Goal: Task Accomplishment & Management: Use online tool/utility

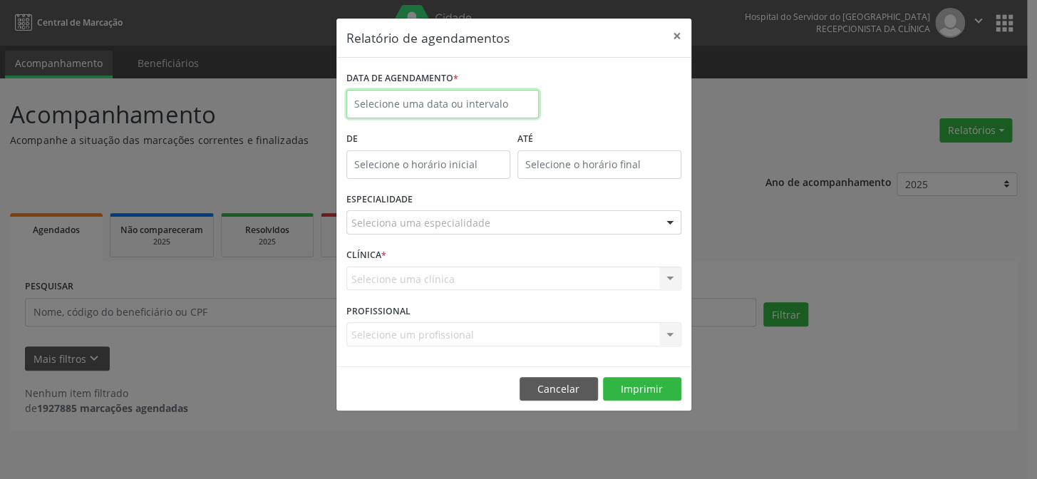
click at [424, 110] on body "Central de Marcação Hospital do Servidor do [GEOGRAPHIC_DATA] Recepcionista da …" at bounding box center [518, 239] width 1037 height 479
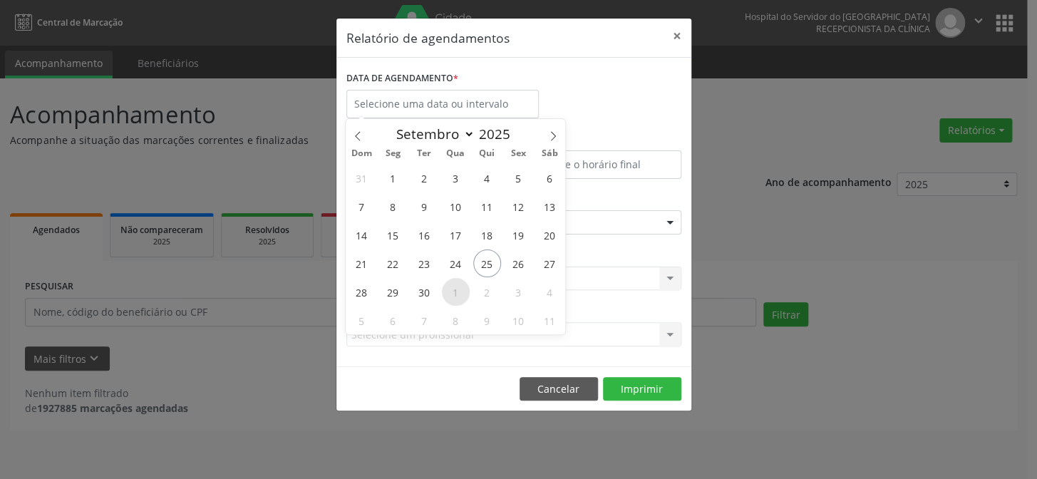
drag, startPoint x: 475, startPoint y: 285, endPoint x: 443, endPoint y: 297, distance: 34.3
click at [443, 297] on div "31 1 2 3 4 5 6 7 8 9 10 11 12 13 14 15 16 17 18 19 20 21 22 23 24 25 26 27 28 2…" at bounding box center [455, 248] width 219 height 171
click at [443, 297] on span "1" at bounding box center [456, 292] width 28 height 28
type input "[DATE]"
click at [454, 282] on span "1" at bounding box center [456, 292] width 28 height 28
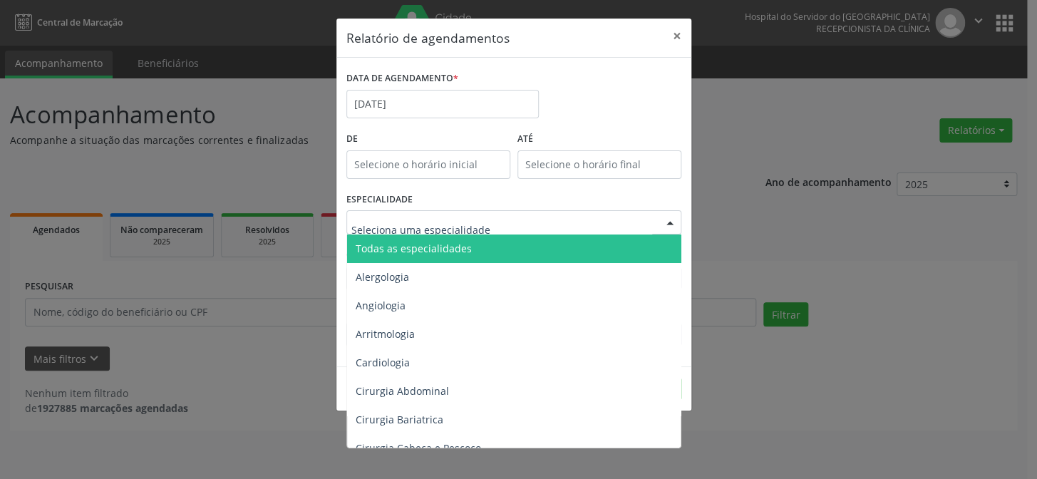
click at [479, 245] on span "Todas as especialidades" at bounding box center [515, 248] width 336 height 29
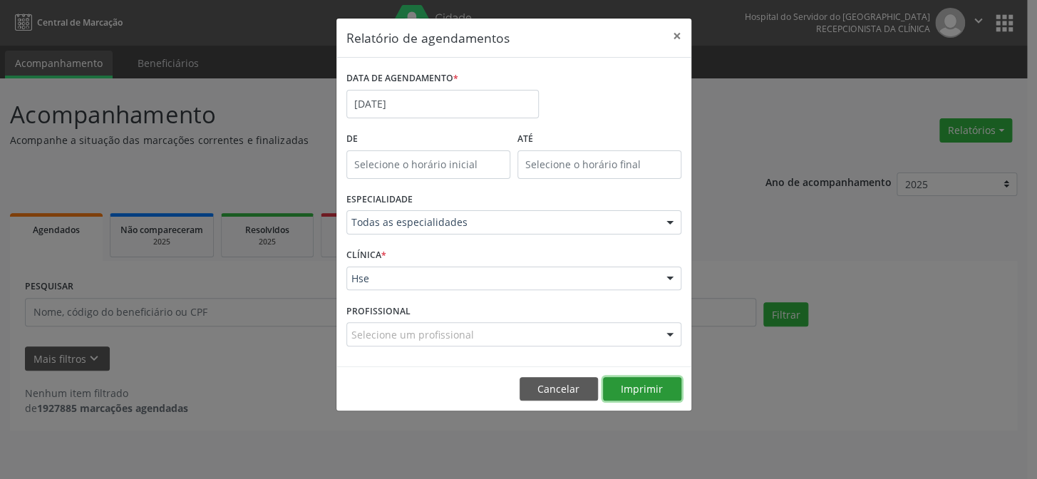
click at [625, 393] on button "Imprimir" at bounding box center [642, 389] width 78 height 24
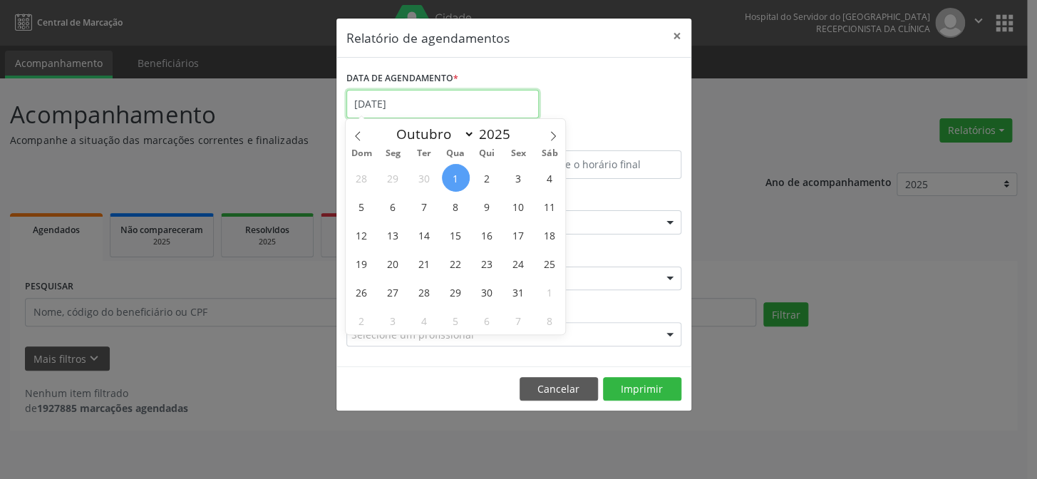
click at [452, 103] on input "[DATE]" at bounding box center [442, 104] width 192 height 29
click at [492, 175] on span "2" at bounding box center [487, 178] width 28 height 28
type input "[DATE]"
click at [490, 173] on span "2" at bounding box center [487, 178] width 28 height 28
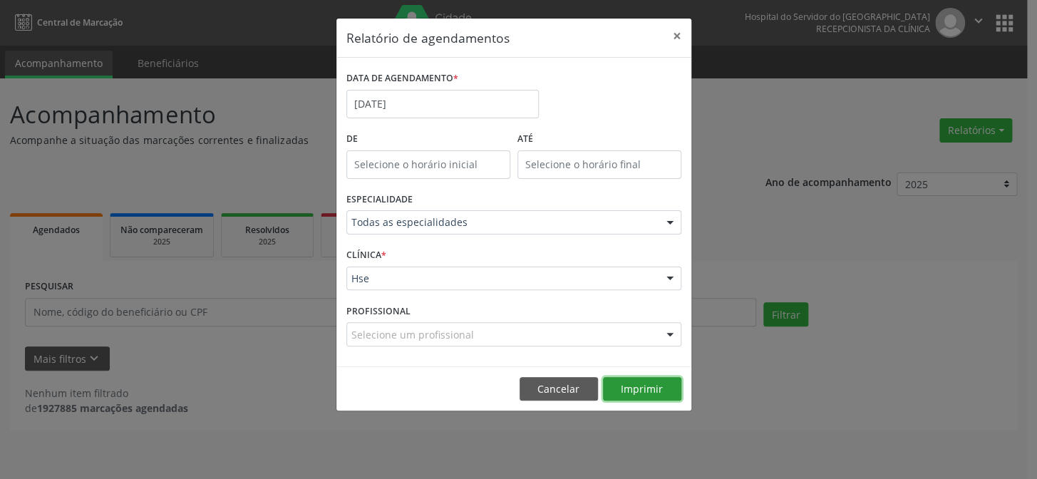
click at [651, 388] on button "Imprimir" at bounding box center [642, 389] width 78 height 24
click at [463, 111] on body "Central de Marcação Hospital do Servidor do [GEOGRAPHIC_DATA] Recepcionista da …" at bounding box center [518, 239] width 1037 height 479
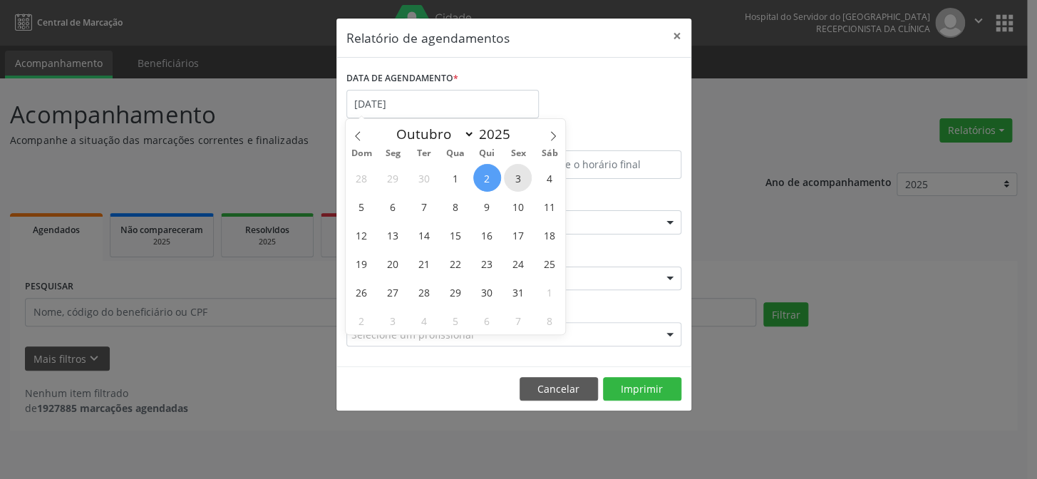
click at [521, 176] on span "3" at bounding box center [518, 178] width 28 height 28
type input "[DATE]"
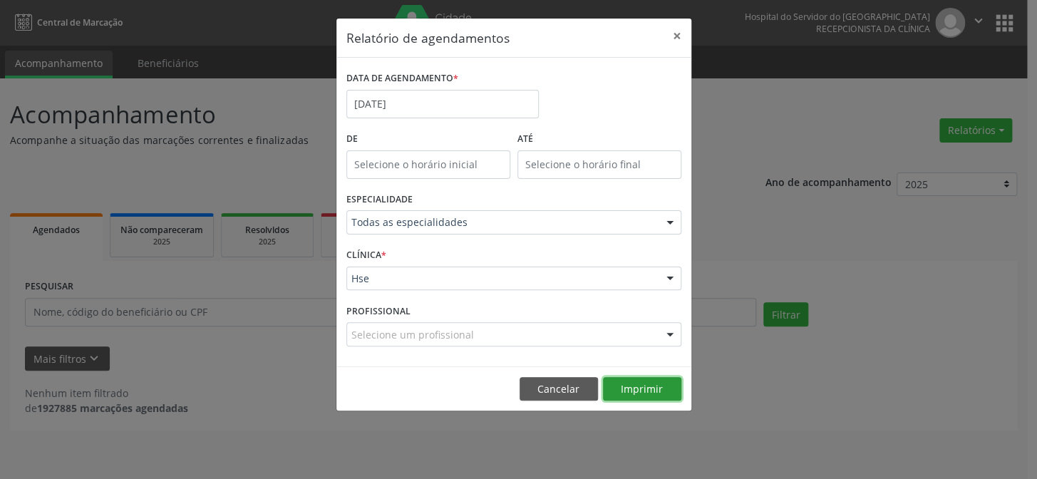
click at [634, 385] on button "Imprimir" at bounding box center [642, 389] width 78 height 24
click at [396, 100] on input "[DATE]" at bounding box center [442, 104] width 192 height 29
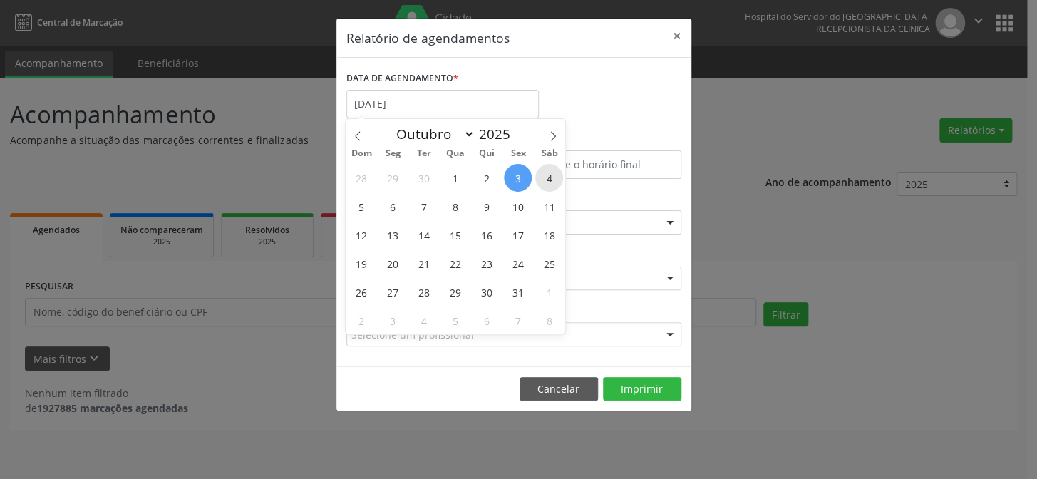
click at [557, 179] on span "4" at bounding box center [549, 178] width 28 height 28
type input "[DATE]"
click at [388, 202] on span "6" at bounding box center [393, 206] width 28 height 28
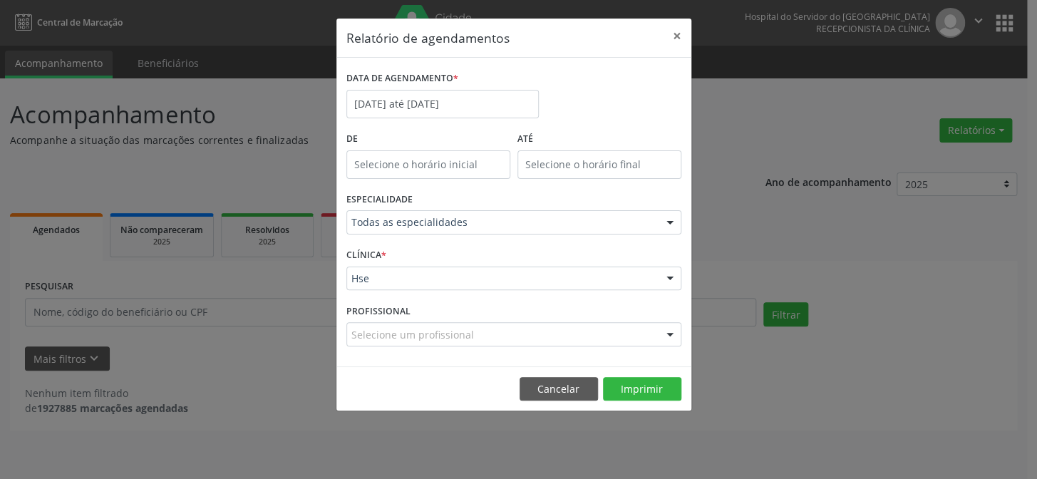
click at [388, 202] on label "ESPECIALIDADE" at bounding box center [379, 200] width 66 height 22
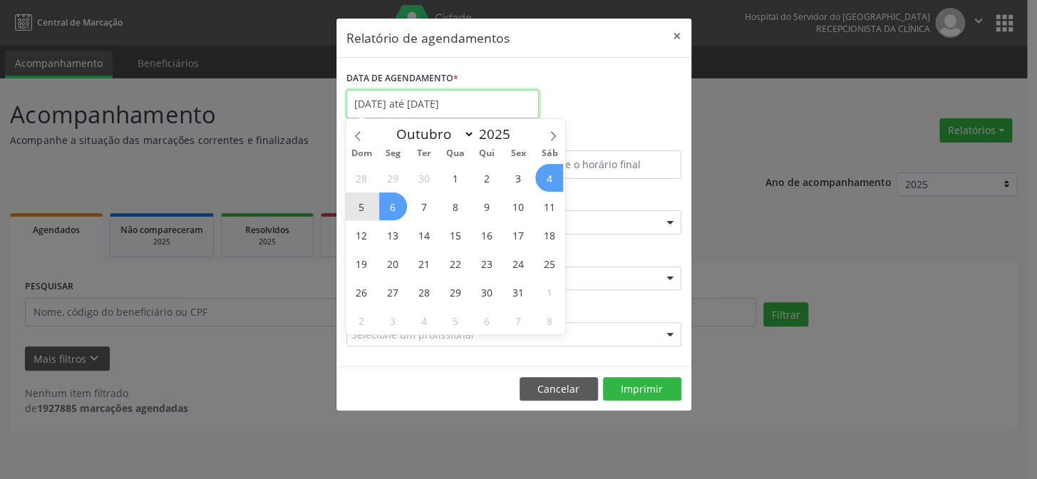
click at [415, 99] on input "[DATE] até [DATE]" at bounding box center [442, 104] width 192 height 29
click at [389, 201] on span "6" at bounding box center [393, 206] width 28 height 28
type input "[DATE]"
click at [389, 201] on span "6" at bounding box center [393, 206] width 28 height 28
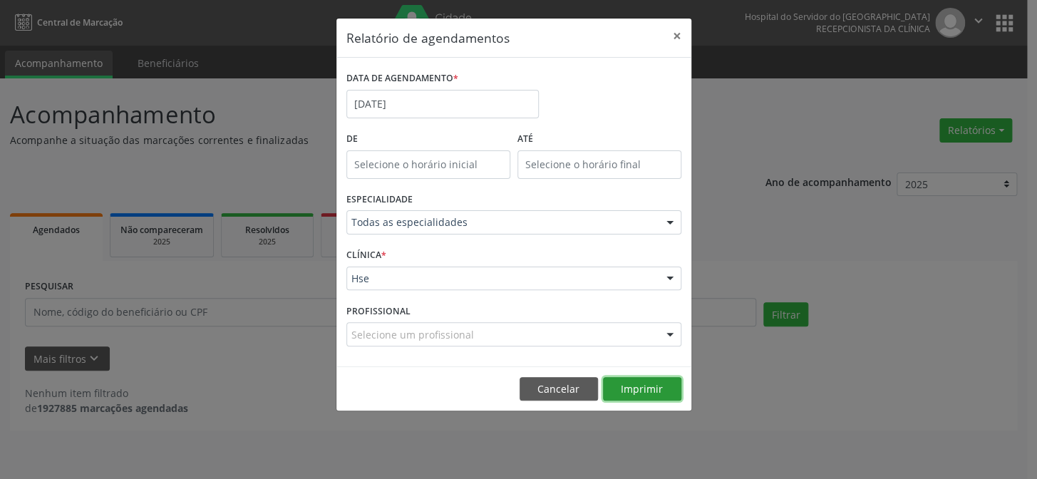
click at [654, 385] on button "Imprimir" at bounding box center [642, 389] width 78 height 24
